Goal: Task Accomplishment & Management: Manage account settings

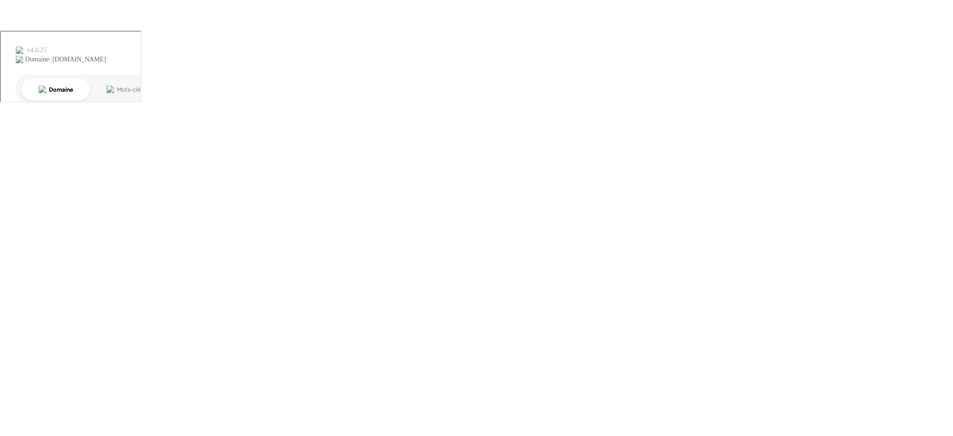
drag, startPoint x: 533, startPoint y: 363, endPoint x: 524, endPoint y: 341, distance: 23.4
click at [532, 361] on body at bounding box center [476, 218] width 953 height 436
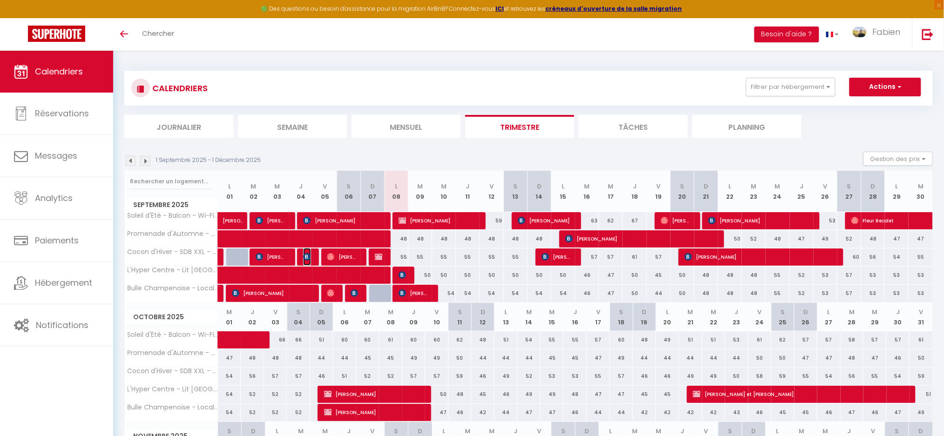
click at [309, 258] on img at bounding box center [306, 256] width 7 height 7
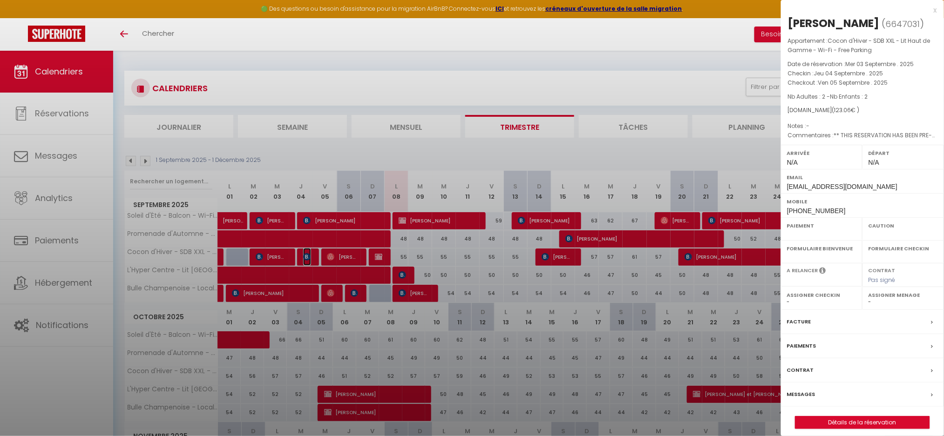
select select "OK"
select select "KO"
select select "0"
select select "1"
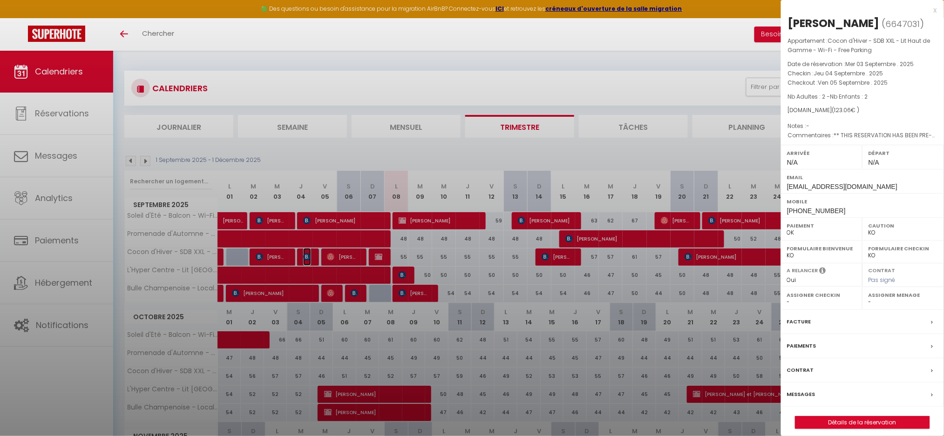
select select
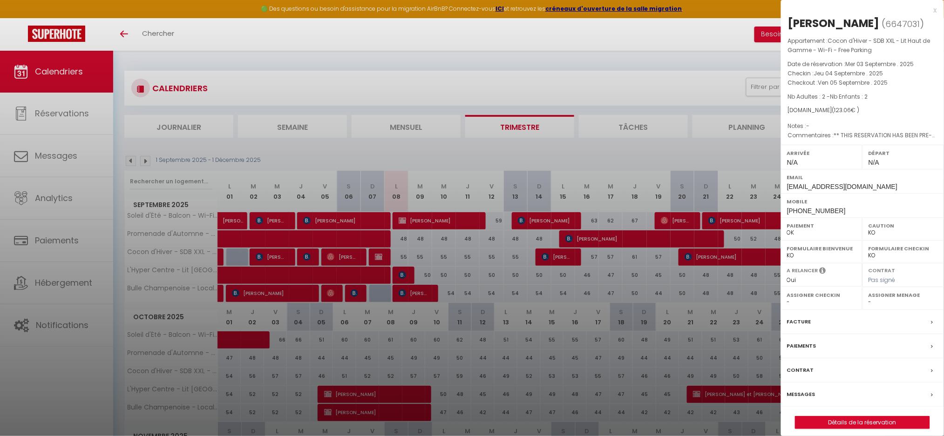
click at [804, 321] on label "Facture" at bounding box center [799, 322] width 24 height 10
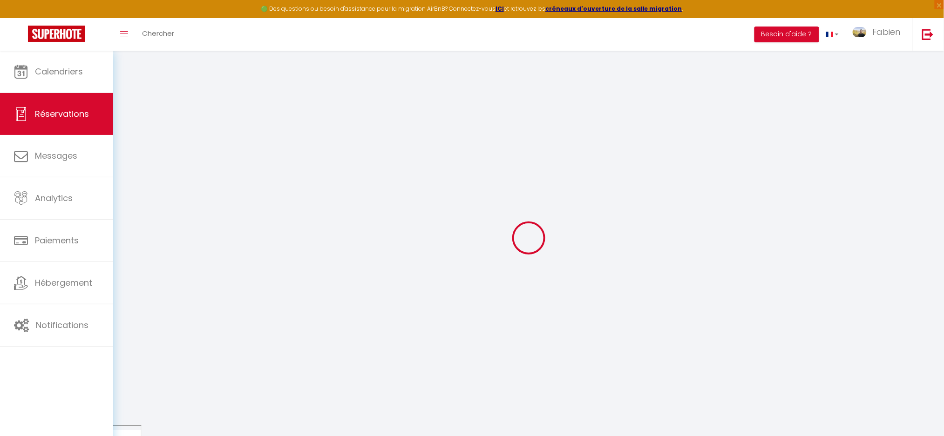
select select
checkbox input "false"
select select
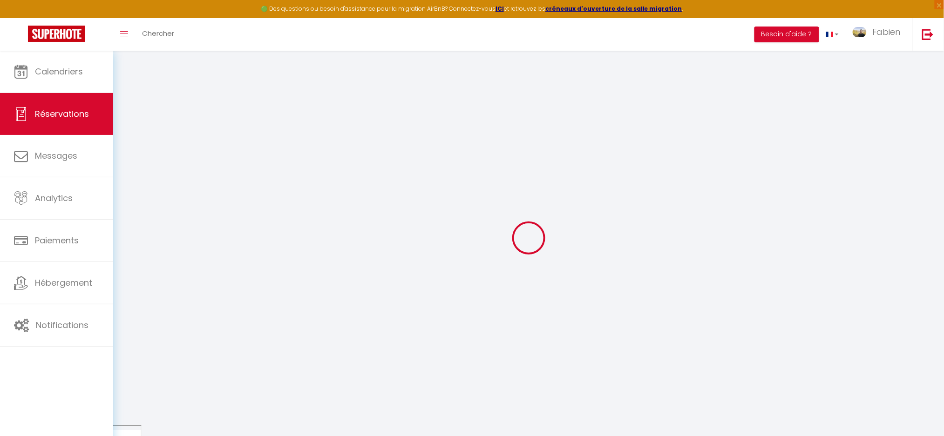
checkbox input "false"
type textarea "** THIS RESERVATION HAS BEEN PRE-PAID ** BOOKING NOTE : Payment charge is EUR 1…"
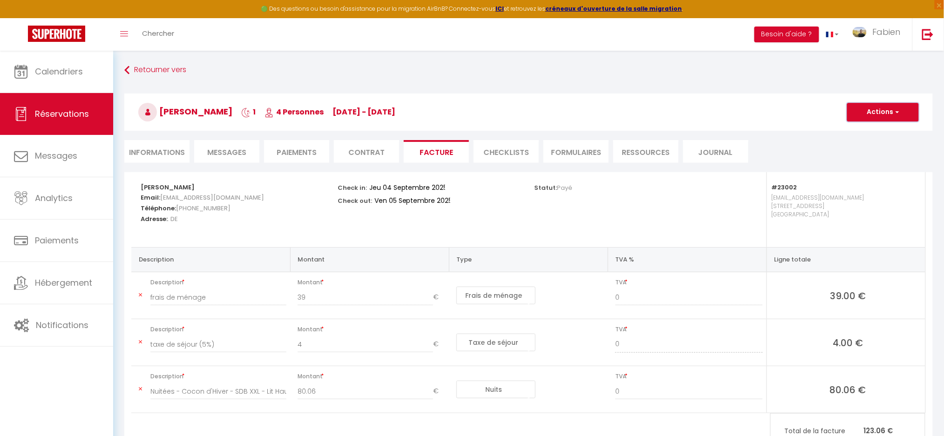
click at [868, 118] on button "Actions" at bounding box center [883, 112] width 72 height 19
click at [871, 146] on link "Aperçu et éditer" at bounding box center [876, 145] width 78 height 12
click at [867, 114] on button "Actions" at bounding box center [883, 112] width 72 height 19
click at [867, 142] on link "Aperçu et éditer" at bounding box center [876, 145] width 78 height 12
click at [880, 115] on button "Actions" at bounding box center [883, 112] width 72 height 19
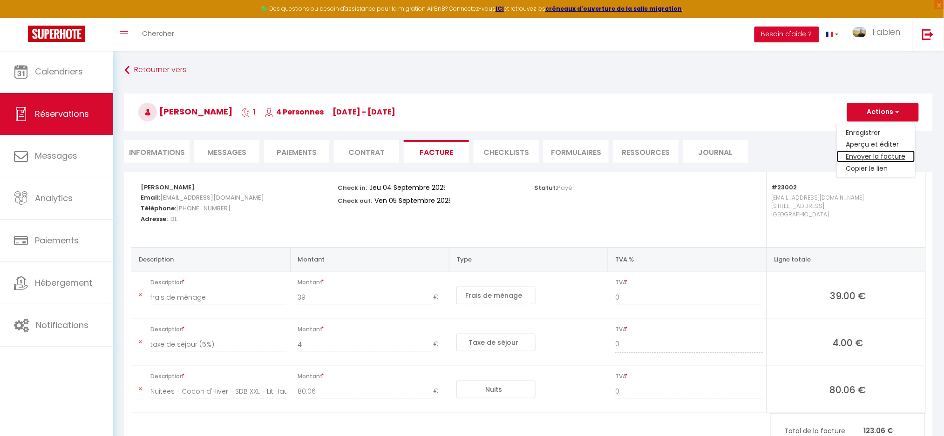
click at [872, 155] on link "Envoyer la facture" at bounding box center [876, 157] width 78 height 12
type input "[EMAIL_ADDRESS][DOMAIN_NAME]"
type input "Your invoice 6647031 - Cocon d'Hiver - SDB XXL - Lit Haut de Gamme - Wi-Fi - Fr…"
type textarea "Hi, Here is the link to download your invoice: [URL][DOMAIN_NAME] Reservation d…"
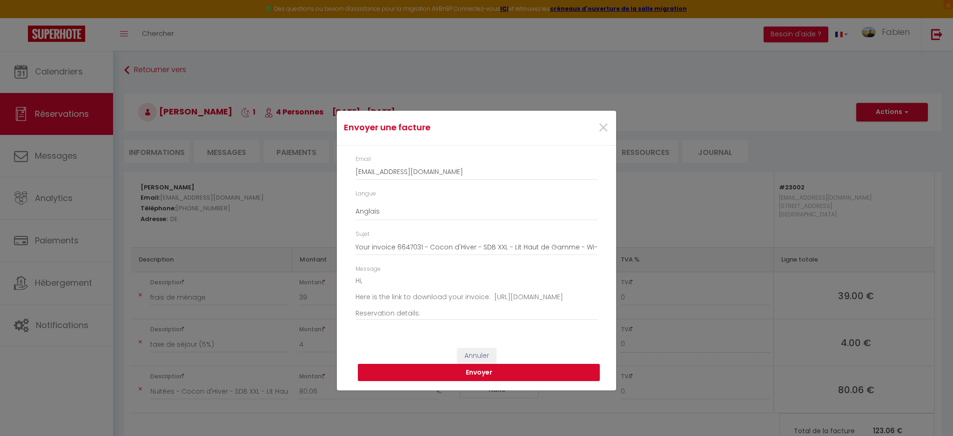
click at [546, 372] on button "Envoyer" at bounding box center [479, 373] width 242 height 18
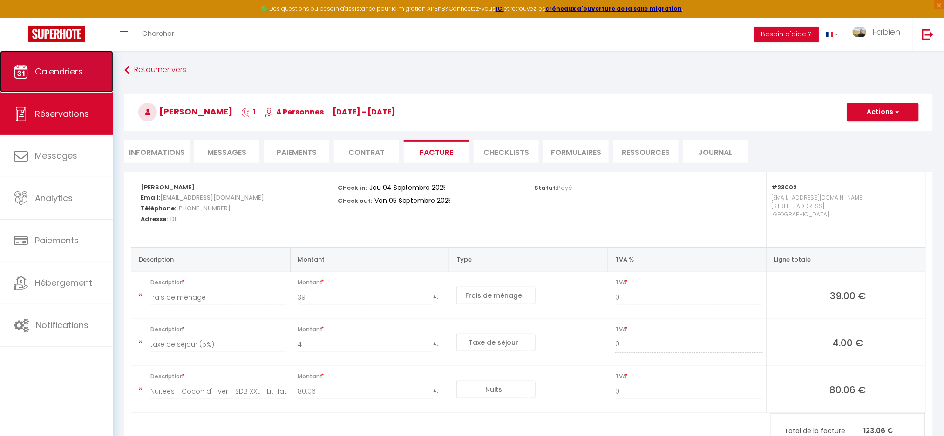
click at [38, 83] on link "Calendriers" at bounding box center [56, 72] width 113 height 42
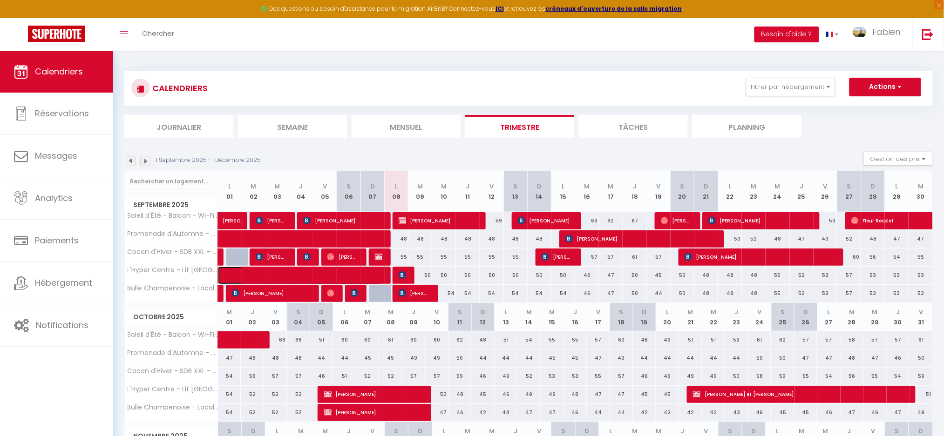
click at [273, 271] on span at bounding box center [307, 276] width 150 height 18
select select "OK"
select select "KO"
select select "0"
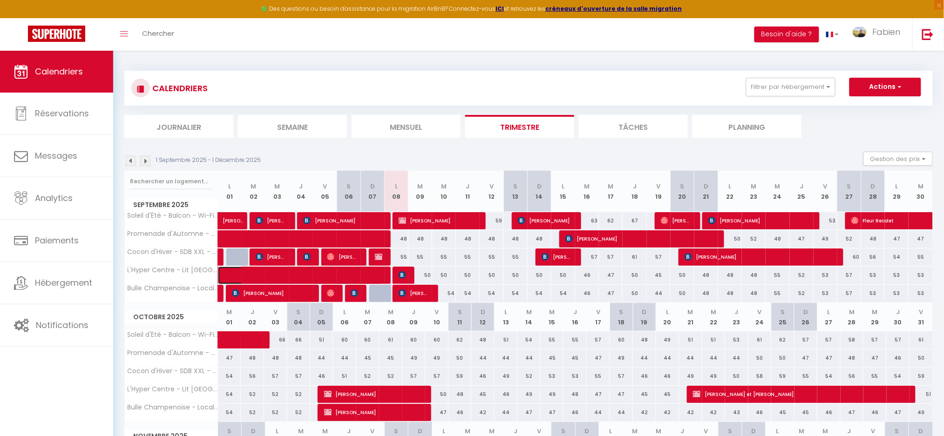
select select "1"
select select
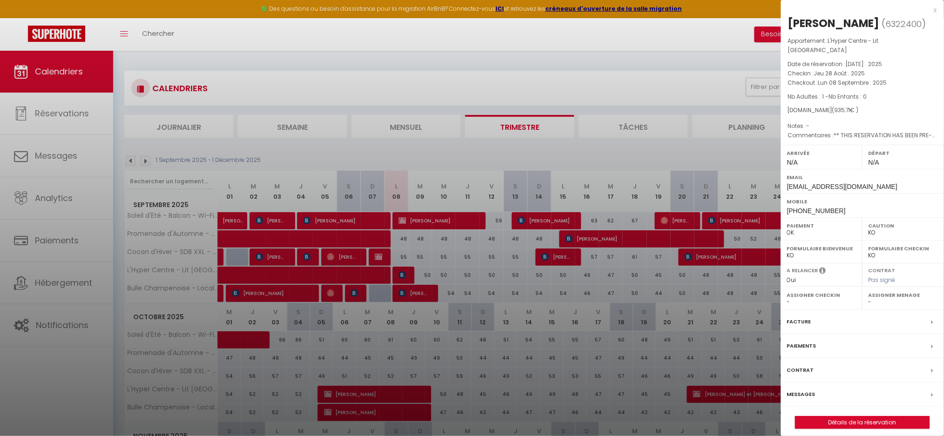
click at [934, 12] on div "x" at bounding box center [859, 10] width 156 height 11
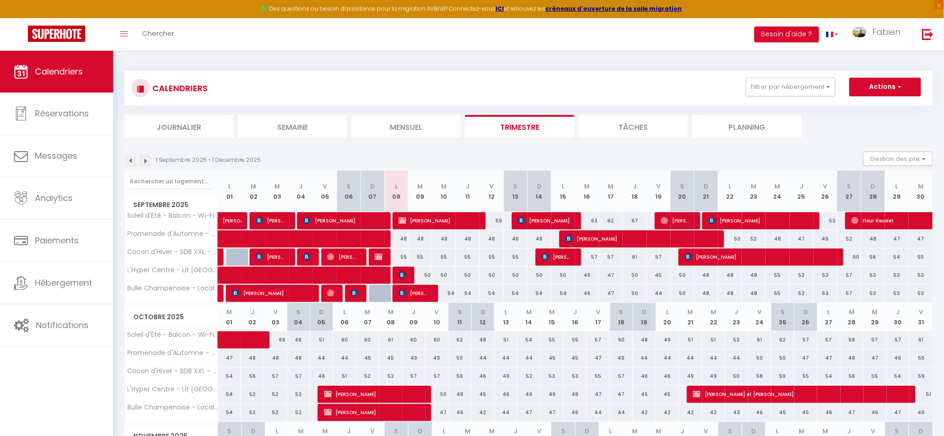
click at [478, 149] on section "[DATE] - [DATE] Gestion des prix Nb Nuits minimum Règles Disponibilité [DATE] L…" at bounding box center [528, 355] width 808 height 427
click at [36, 107] on link "Réservations" at bounding box center [56, 114] width 113 height 42
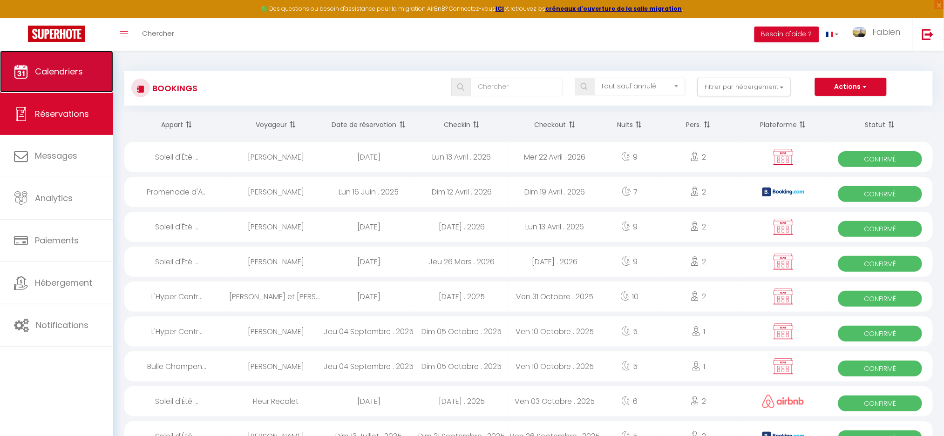
click at [79, 70] on span "Calendriers" at bounding box center [59, 72] width 48 height 12
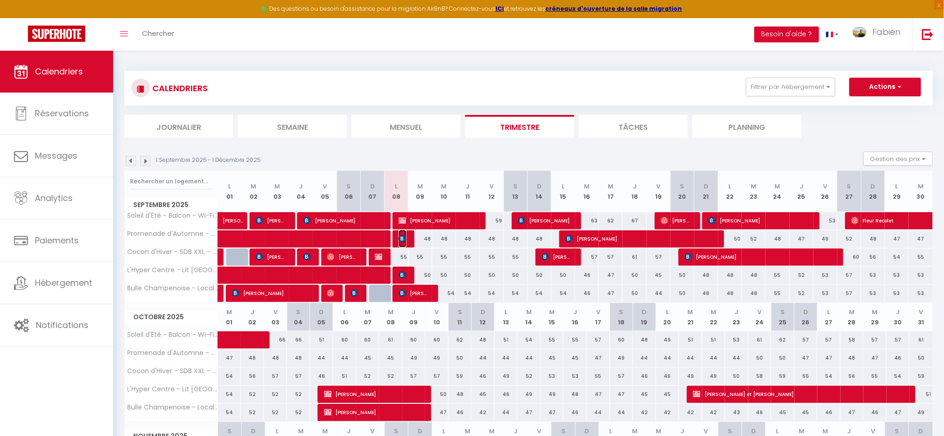
click at [405, 236] on img at bounding box center [401, 238] width 7 height 7
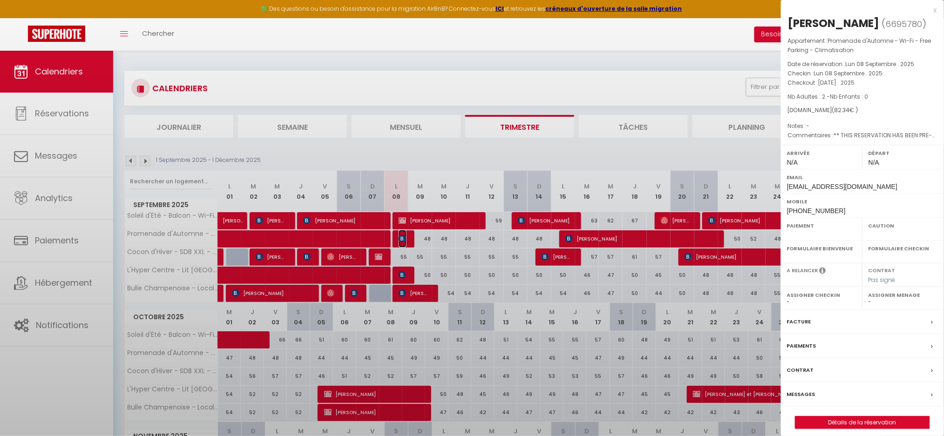
select select "OK"
select select "KO"
select select "0"
select select "1"
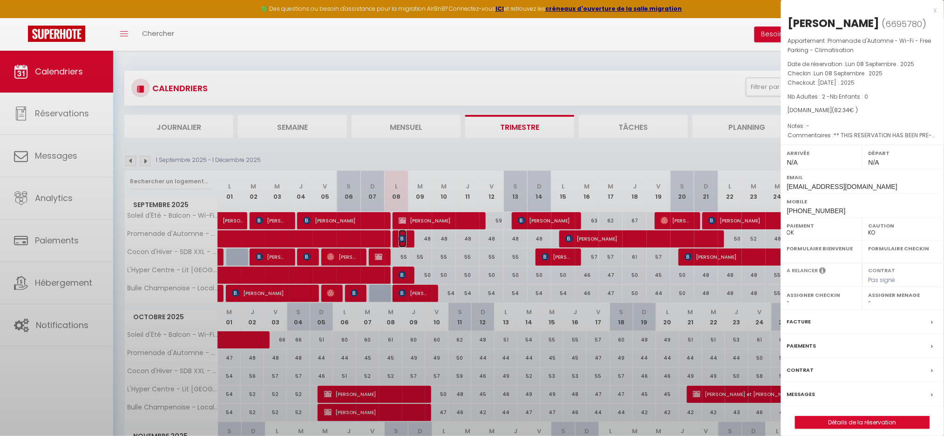
select select
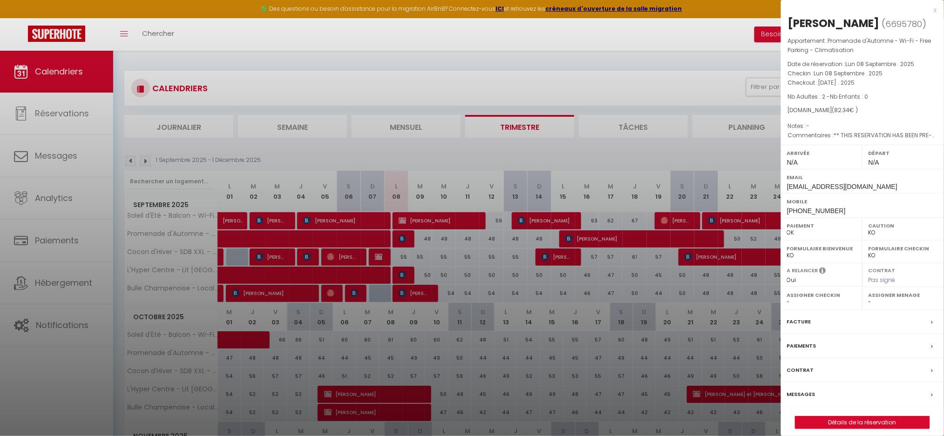
click at [933, 10] on div "x" at bounding box center [859, 10] width 156 height 11
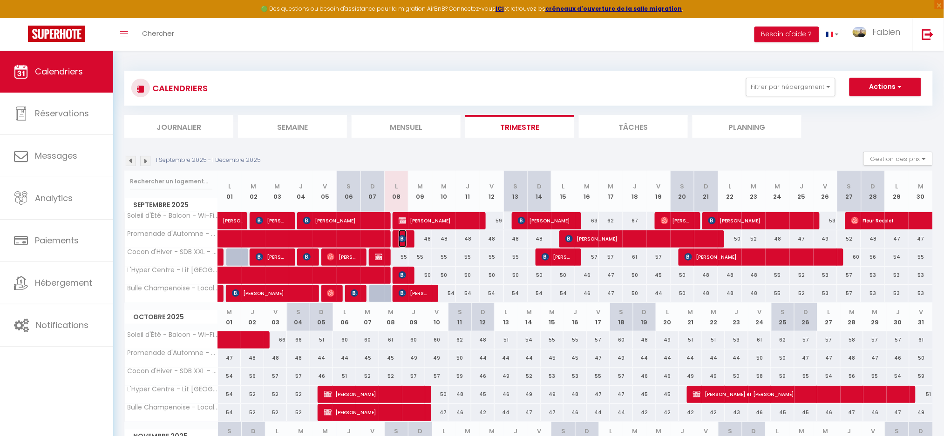
click at [404, 238] on img at bounding box center [401, 238] width 7 height 7
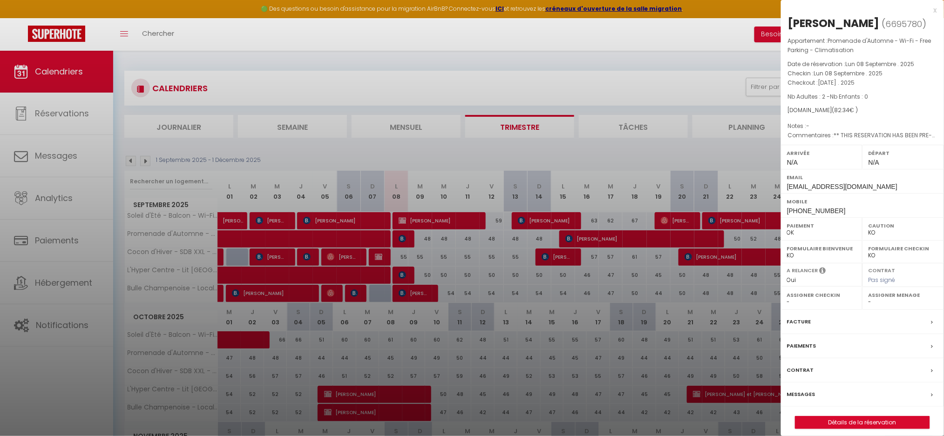
click at [932, 11] on div "x" at bounding box center [859, 10] width 156 height 11
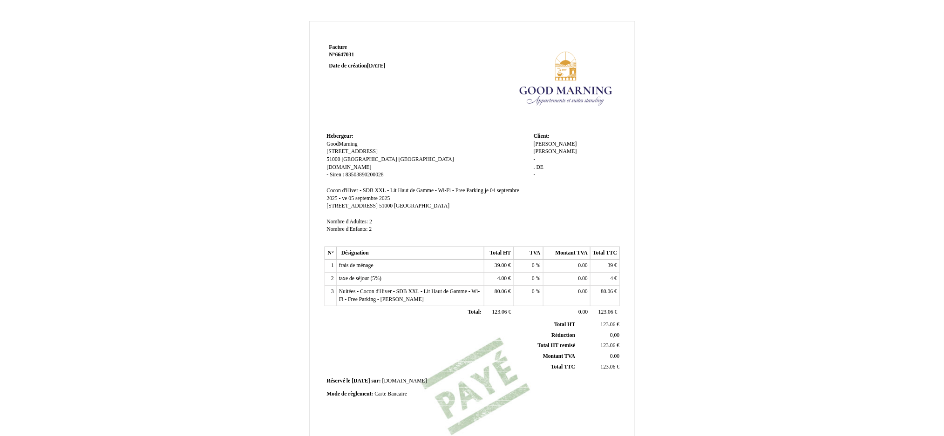
click at [548, 143] on span "[PERSON_NAME]" at bounding box center [555, 144] width 43 height 6
type input "A"
type input "Handelsvertretung"
click at [544, 149] on div "Handelsvertretung Handelsvertretung Kutsch Kutsch - . . DE DE -" at bounding box center [576, 164] width 84 height 47
drag, startPoint x: 538, startPoint y: 153, endPoint x: 534, endPoint y: 150, distance: 4.9
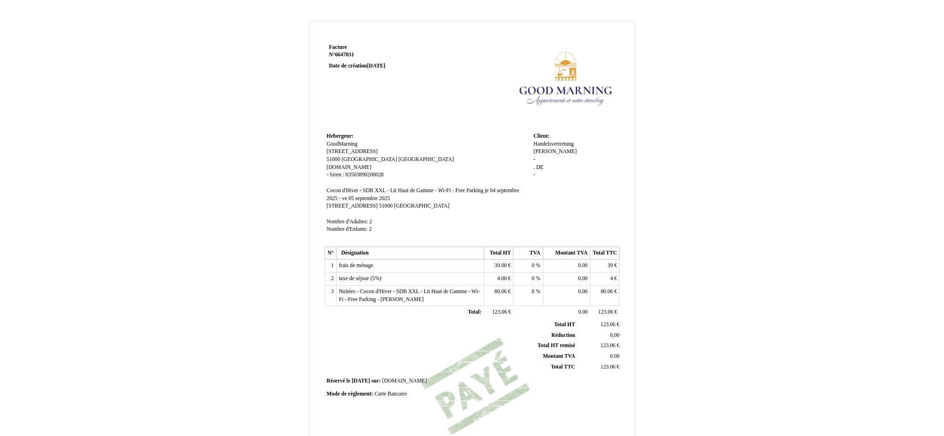
click at [537, 153] on div "Handelsvertretung Handelsvertretung Kutsch Kutsch - . . DE DE -" at bounding box center [576, 164] width 84 height 47
click at [534, 156] on span "-" at bounding box center [535, 159] width 2 height 6
type input "Katharinenwej 6"
click at [544, 159] on div "Handelsvertretung Handelsvertretung Kutsch Kutsch - . . DE DE -" at bounding box center [576, 165] width 84 height 48
click at [542, 164] on span "DE" at bounding box center [539, 167] width 7 height 6
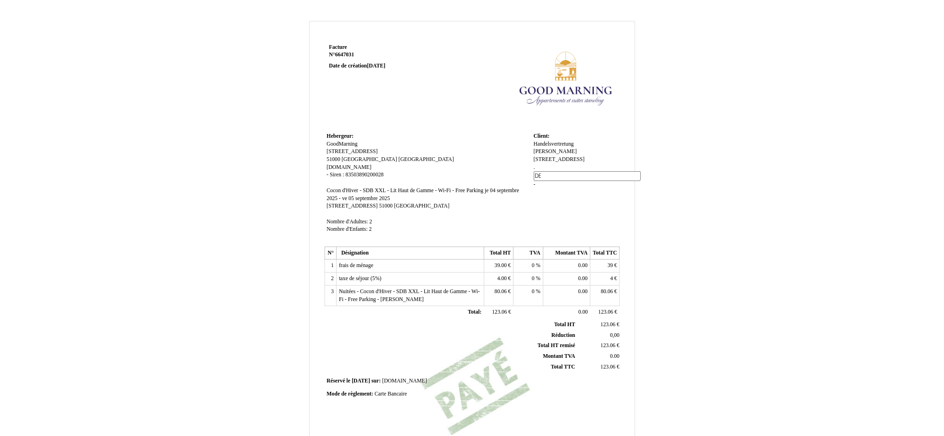
type input "D"
type input "97650 FLADUNGEN"
click at [586, 200] on td "Client: Client: Handelsvertretung Handelsvertretung Kutsch Kutsch Katharinenwej…" at bounding box center [575, 187] width 88 height 114
click at [536, 166] on div "Handelsvertretung Handelsvertretung Kutsch Kutsch Katharinenwej 6 Katharinenwej…" at bounding box center [576, 164] width 84 height 47
click at [534, 172] on span "-" at bounding box center [535, 175] width 2 height 6
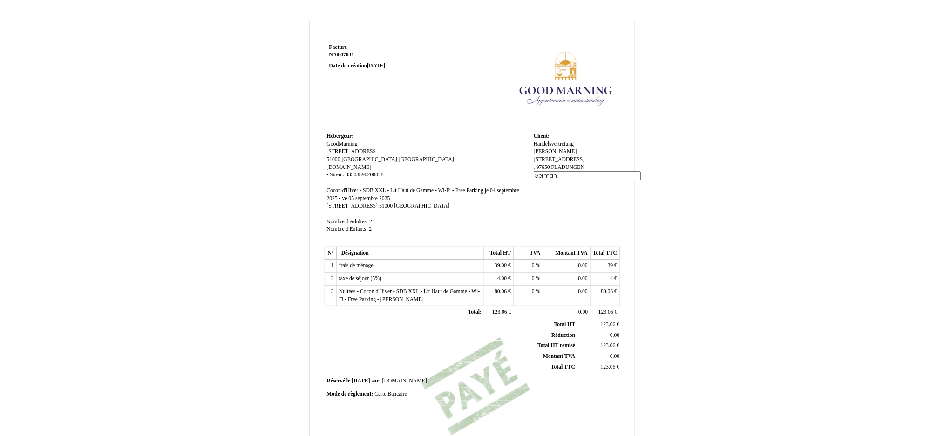
type input "[GEOGRAPHIC_DATA]"
click at [675, 188] on div "Facture Facture N° 6647031 6647031 Date de création 03 September 2025 Hebergeur…" at bounding box center [472, 291] width 545 height 540
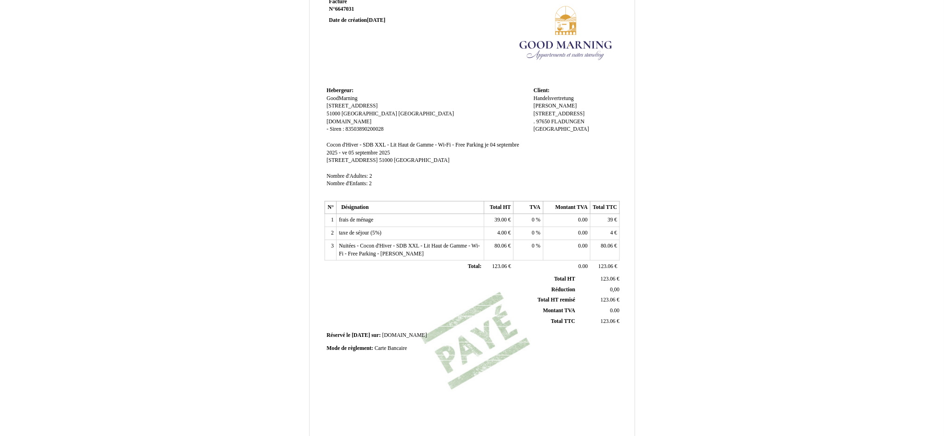
scroll to position [125, 0]
